Goal: Information Seeking & Learning: Learn about a topic

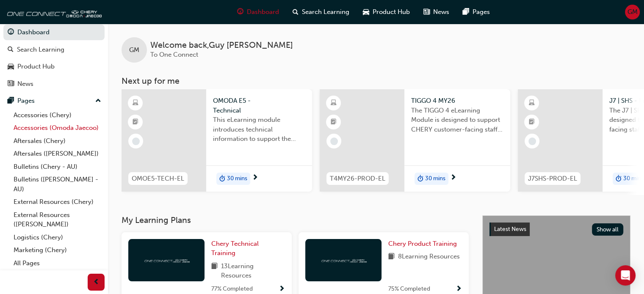
scroll to position [14, 0]
click at [30, 266] on link "All Pages" at bounding box center [57, 263] width 94 height 13
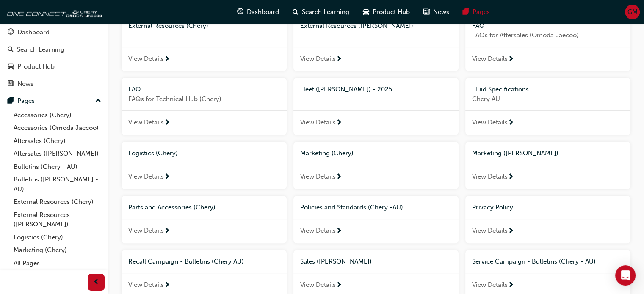
scroll to position [169, 0]
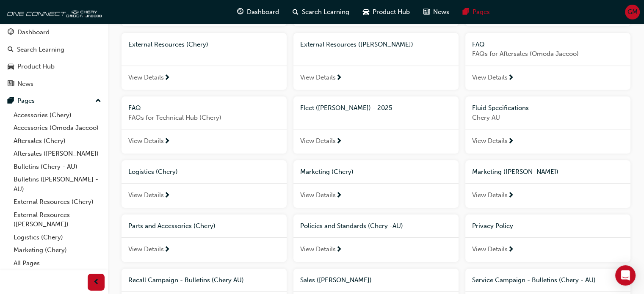
click at [162, 116] on span "FAQs for Technical Hub (Chery)" at bounding box center [204, 118] width 152 height 10
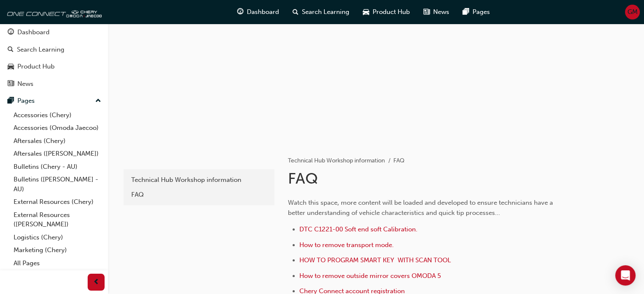
scroll to position [166, 0]
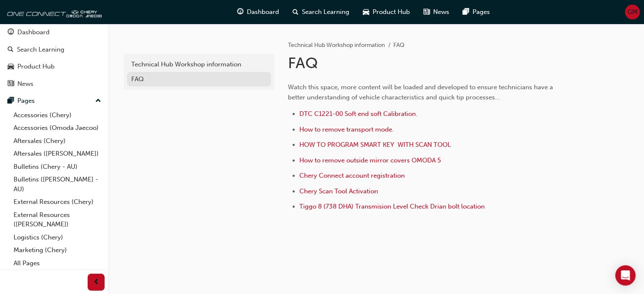
click at [142, 77] on div "FAQ" at bounding box center [198, 80] width 135 height 10
click at [193, 68] on div "Technical Hub Workshop information" at bounding box center [198, 65] width 135 height 10
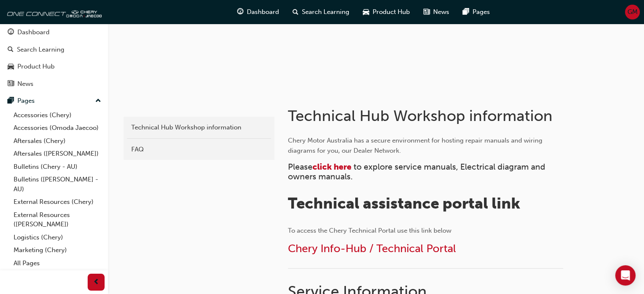
scroll to position [212, 0]
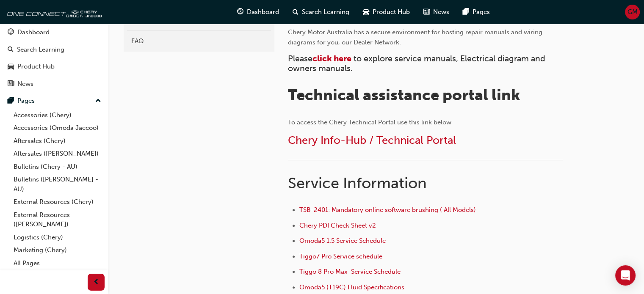
click at [324, 58] on span "click here" at bounding box center [331, 59] width 39 height 10
